Goal: Communication & Community: Answer question/provide support

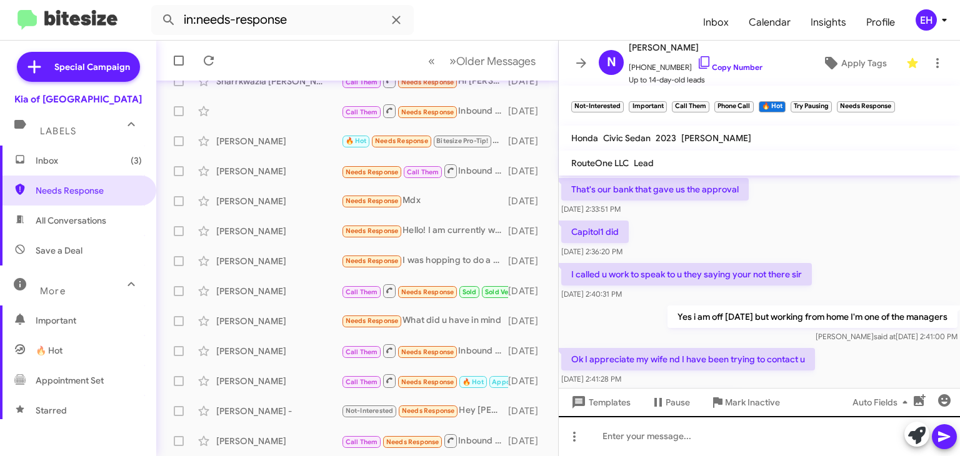
scroll to position [725, 0]
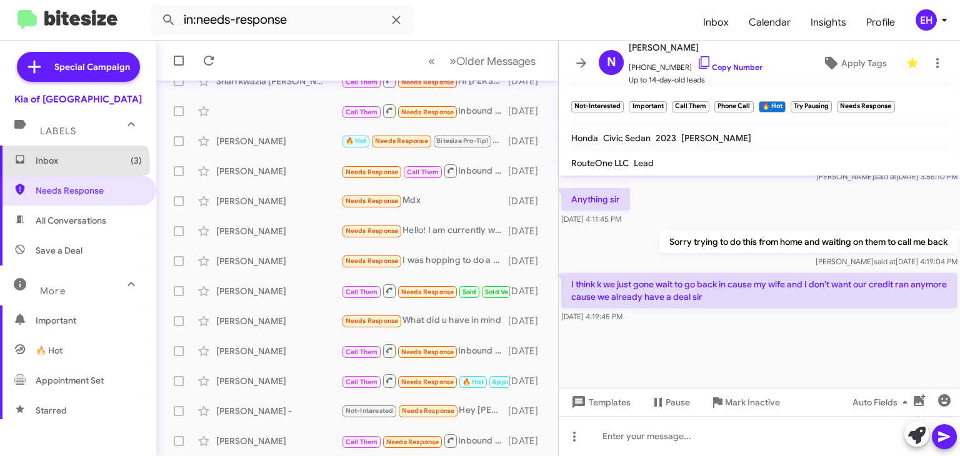
click at [74, 165] on span "Inbox (3)" at bounding box center [89, 160] width 106 height 12
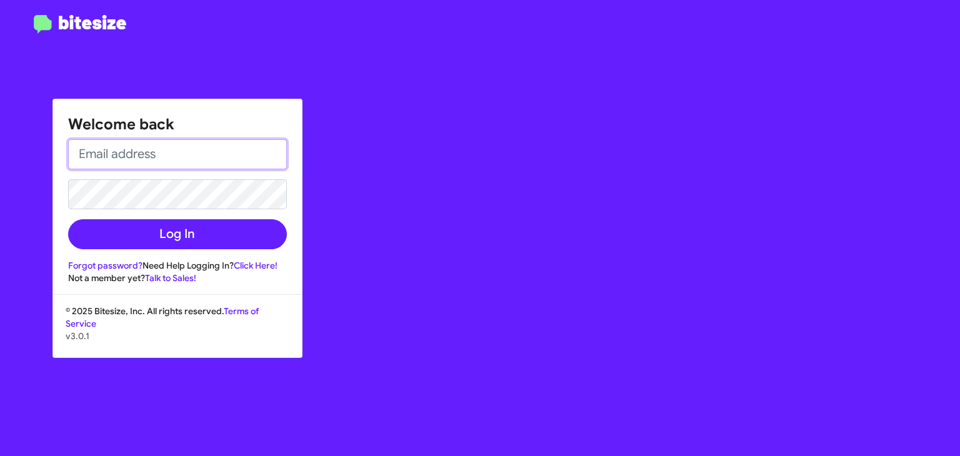
click at [142, 159] on input "email" at bounding box center [177, 154] width 219 height 30
type input "[EMAIL_ADDRESS][DOMAIN_NAME]"
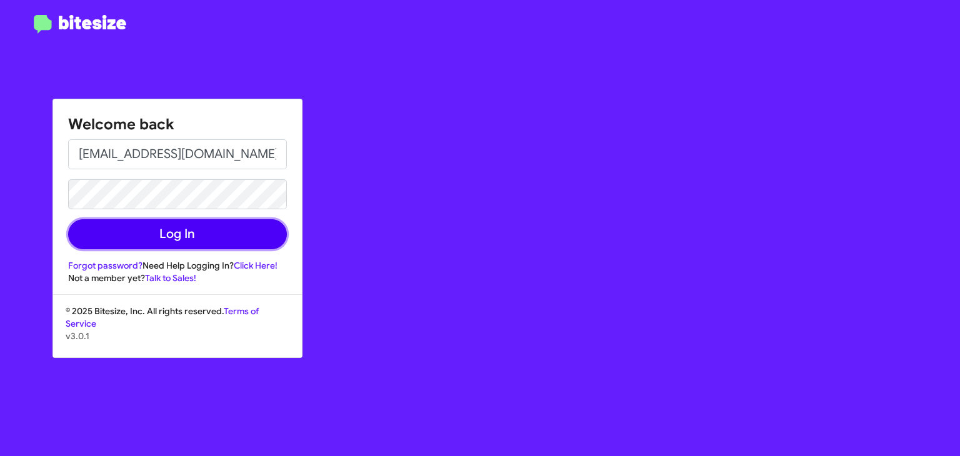
click at [184, 229] on button "Log In" at bounding box center [177, 234] width 219 height 30
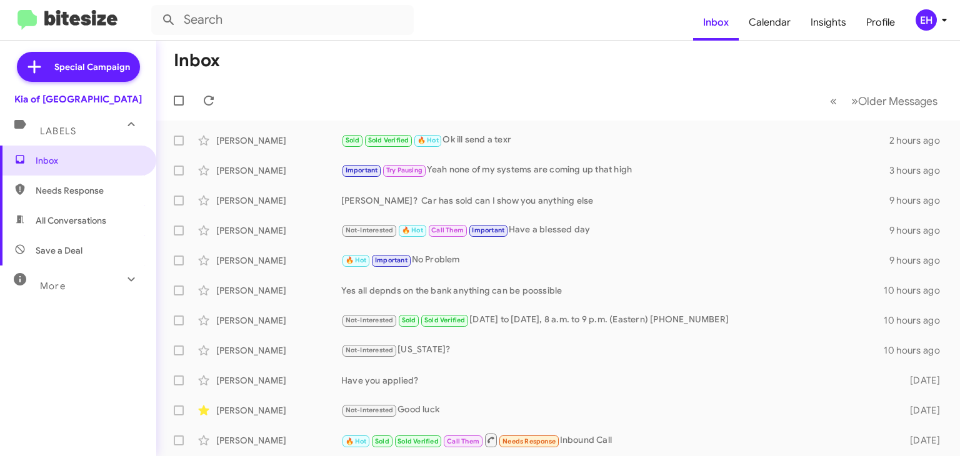
drag, startPoint x: 184, startPoint y: 229, endPoint x: 0, endPoint y: 294, distance: 195.1
click at [0, 294] on mat-sidenav-container "Special Campaign Kia of Catonsville Labels Inbox Needs Response All Conversatio…" at bounding box center [480, 249] width 960 height 416
click at [65, 187] on span "Needs Response" at bounding box center [89, 190] width 106 height 12
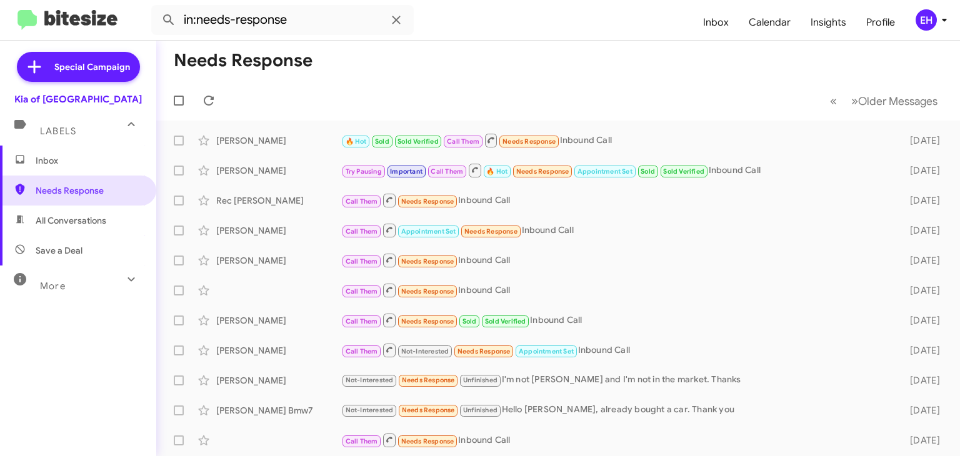
click at [84, 221] on span "All Conversations" at bounding box center [71, 220] width 71 height 12
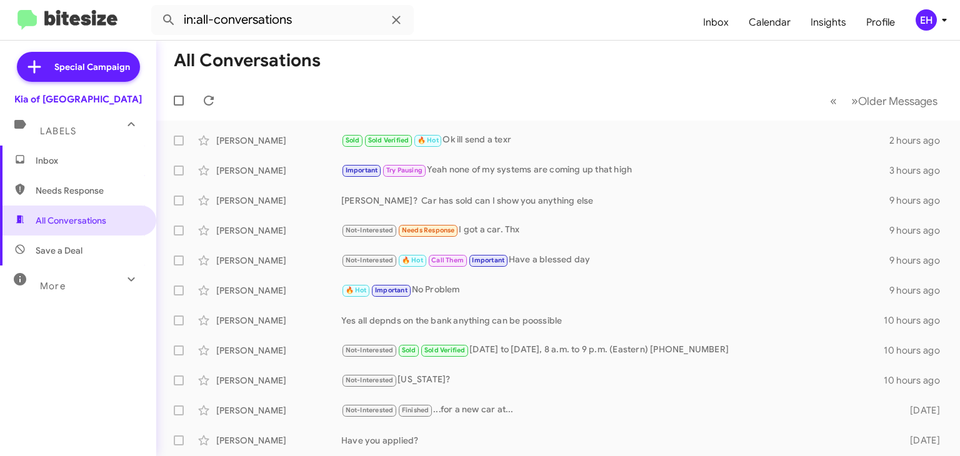
click at [84, 255] on span "Save a Deal" at bounding box center [78, 251] width 156 height 30
type input "in:not-interested"
